Goal: Navigation & Orientation: Understand site structure

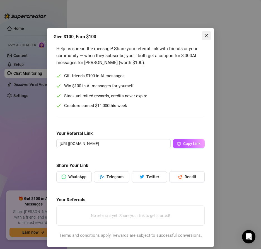
click at [204, 35] on icon "close" at bounding box center [206, 36] width 4 height 4
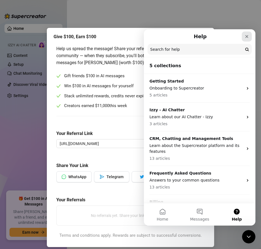
click at [246, 37] on icon "Close" at bounding box center [247, 36] width 4 height 4
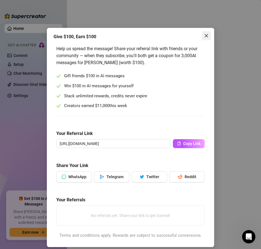
click at [205, 35] on icon "close" at bounding box center [206, 35] width 3 height 3
